Goal: Task Accomplishment & Management: Manage account settings

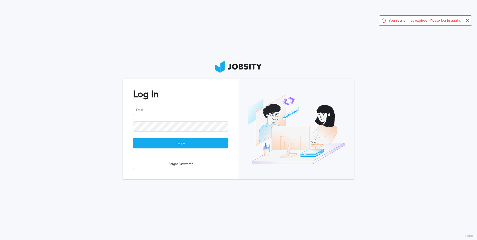
click at [468, 21] on icon at bounding box center [467, 20] width 3 height 3
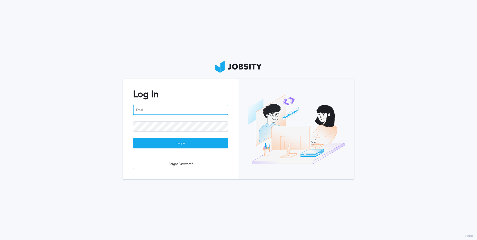
type input "[PERSON_NAME][EMAIL_ADDRESS][PERSON_NAME][DOMAIN_NAME]"
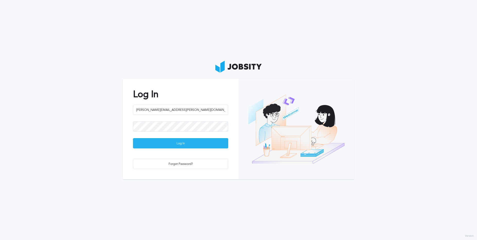
click at [175, 144] on div "Log In" at bounding box center [180, 144] width 95 height 10
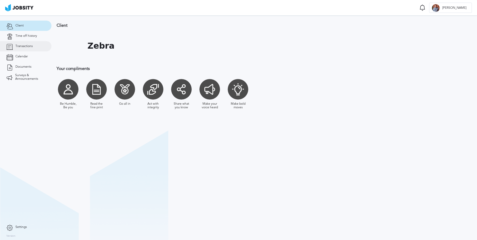
click at [28, 48] on link "Transactions" at bounding box center [25, 46] width 51 height 10
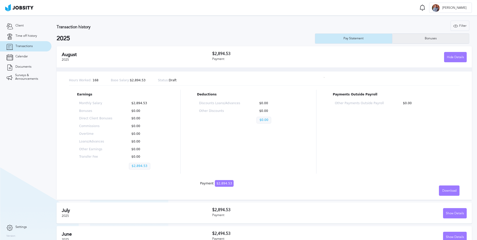
click at [432, 44] on div "Bonuses" at bounding box center [431, 38] width 77 height 10
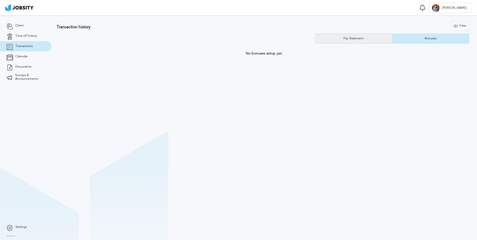
click at [352, 38] on div "Pay Statement" at bounding box center [353, 39] width 25 height 4
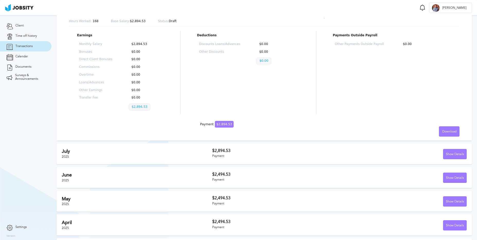
scroll to position [88, 0]
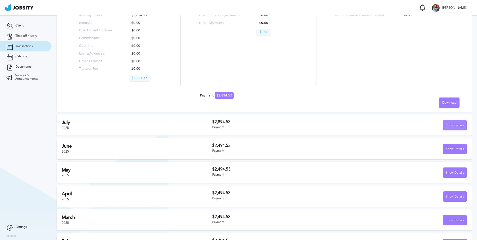
click at [455, 128] on div "Show Details" at bounding box center [455, 126] width 23 height 10
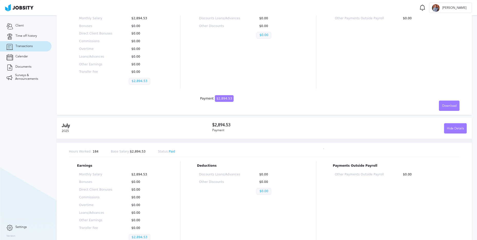
scroll to position [0, 0]
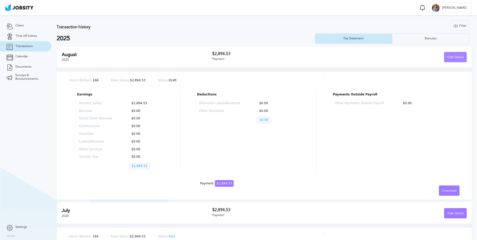
click at [457, 55] on div "Hide Details" at bounding box center [456, 57] width 22 height 10
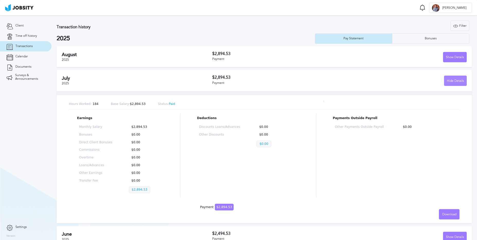
drag, startPoint x: 465, startPoint y: 82, endPoint x: 459, endPoint y: 82, distance: 5.4
click at [465, 82] on div "Hide Details" at bounding box center [456, 81] width 22 height 10
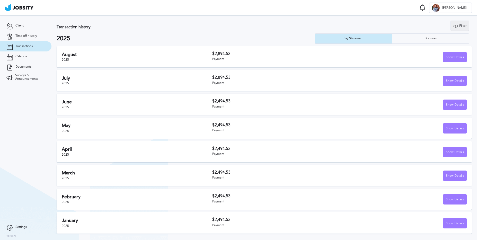
click at [459, 27] on div "Filter" at bounding box center [460, 26] width 18 height 10
click at [459, 52] on input "2025" at bounding box center [431, 51] width 70 height 10
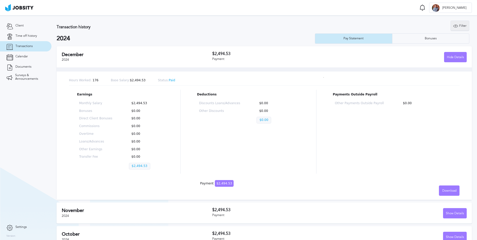
click at [457, 28] on icon at bounding box center [456, 26] width 5 height 5
click at [439, 53] on input "2024" at bounding box center [431, 51] width 70 height 10
click at [22, 29] on link "Client" at bounding box center [25, 26] width 51 height 10
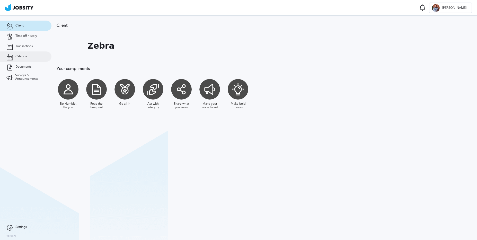
click at [29, 55] on link "Calendar" at bounding box center [25, 56] width 51 height 10
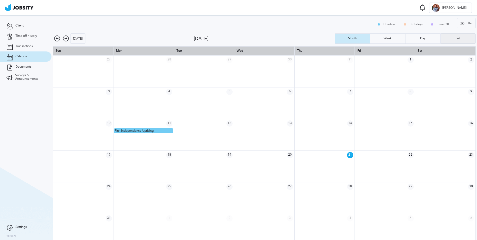
click at [454, 39] on div "List" at bounding box center [458, 39] width 10 height 4
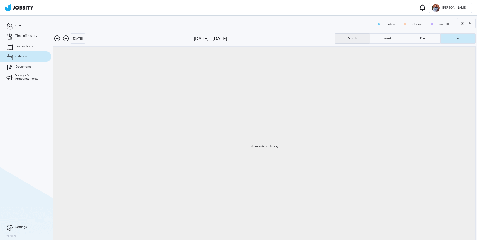
click at [351, 36] on div "Month" at bounding box center [352, 38] width 35 height 10
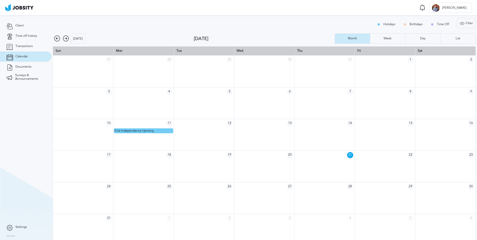
click at [66, 40] on icon at bounding box center [66, 39] width 6 height 6
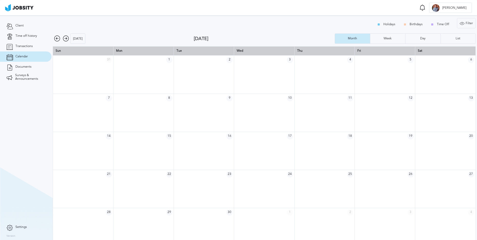
click at [66, 40] on icon at bounding box center [66, 39] width 6 height 6
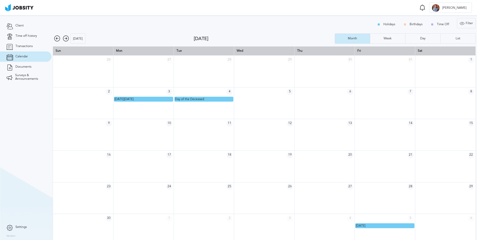
click at [66, 40] on icon at bounding box center [66, 39] width 6 height 6
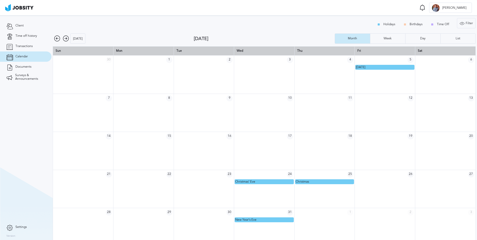
click at [66, 40] on icon at bounding box center [66, 39] width 6 height 6
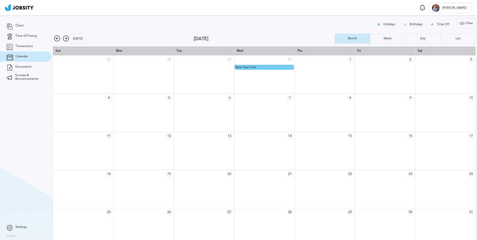
click at [66, 40] on icon at bounding box center [66, 39] width 6 height 6
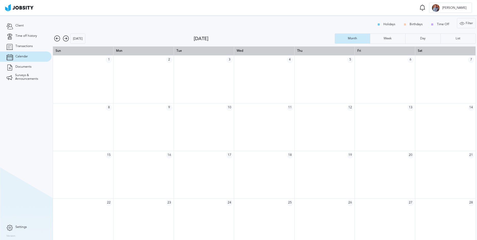
click at [66, 40] on icon at bounding box center [66, 39] width 6 height 6
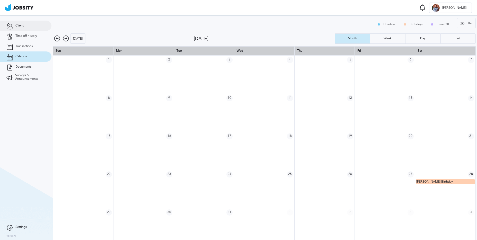
click at [31, 28] on link "Client" at bounding box center [25, 26] width 51 height 10
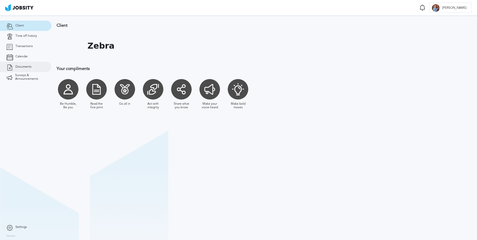
click at [16, 66] on span "Documents" at bounding box center [23, 67] width 16 height 4
